Goal: Task Accomplishment & Management: Use online tool/utility

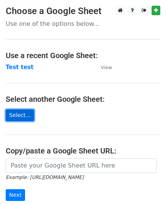
click at [18, 111] on link "Select..." at bounding box center [20, 115] width 28 height 12
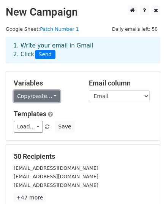
click at [37, 95] on link "Copy/paste..." at bounding box center [37, 96] width 46 height 12
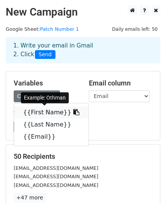
click at [36, 111] on link "{{First Name}}" at bounding box center [51, 112] width 74 height 12
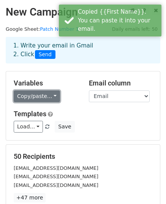
click at [32, 98] on link "Copy/paste..." at bounding box center [37, 96] width 46 height 12
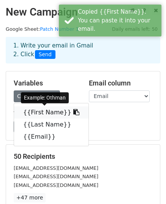
click at [73, 112] on icon at bounding box center [76, 112] width 6 height 6
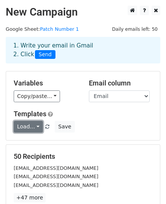
click at [30, 127] on link "Load..." at bounding box center [28, 127] width 29 height 12
click at [78, 110] on h5 "Templates" at bounding box center [83, 114] width 138 height 8
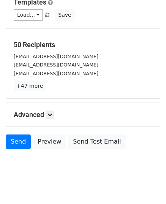
scroll to position [114, 0]
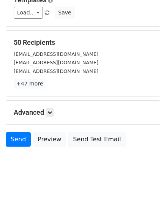
click at [45, 113] on h5 "Advanced" at bounding box center [83, 112] width 138 height 8
click at [50, 111] on icon at bounding box center [49, 112] width 5 height 5
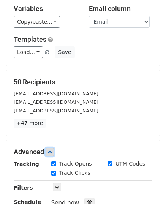
scroll to position [42, 0]
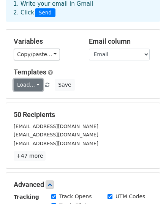
click at [32, 88] on link "Load..." at bounding box center [28, 85] width 29 height 12
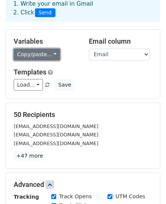
click at [45, 54] on link "Copy/paste..." at bounding box center [37, 55] width 46 height 12
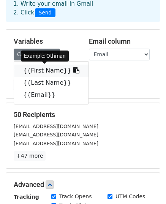
click at [43, 72] on link "{{First Name}}" at bounding box center [51, 70] width 74 height 12
